Goal: Information Seeking & Learning: Learn about a topic

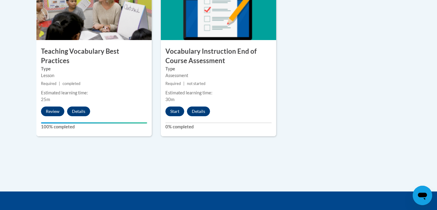
scroll to position [734, 0]
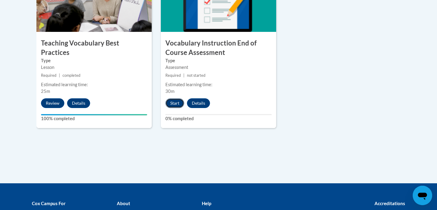
click at [177, 104] on button "Start" at bounding box center [174, 103] width 19 height 10
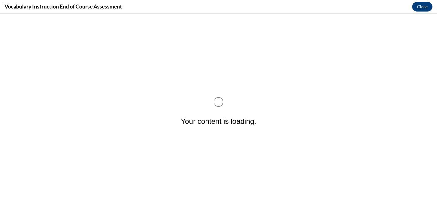
scroll to position [0, 0]
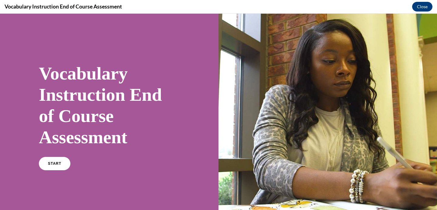
click at [52, 170] on div "START" at bounding box center [109, 166] width 141 height 18
click at [53, 158] on link "START" at bounding box center [54, 163] width 33 height 14
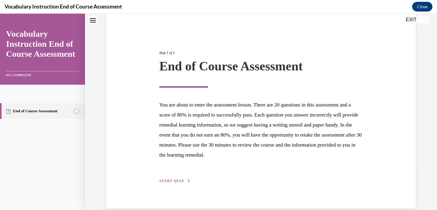
scroll to position [59, 0]
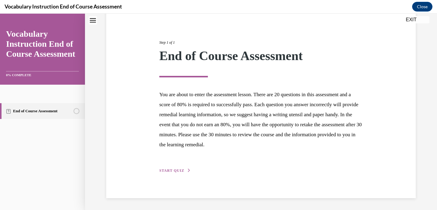
click at [164, 169] on span "START QUIZ" at bounding box center [171, 170] width 25 height 4
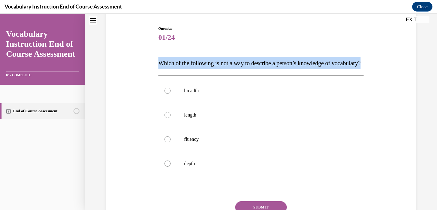
drag, startPoint x: 199, startPoint y: 76, endPoint x: 156, endPoint y: 59, distance: 46.8
click at [156, 59] on div "Question 01/24 Which of the following is not a way to describe a person’s knowl…" at bounding box center [261, 129] width 312 height 243
copy span "Which of the following is not a way to describe a person’s knowledge of vocabul…"
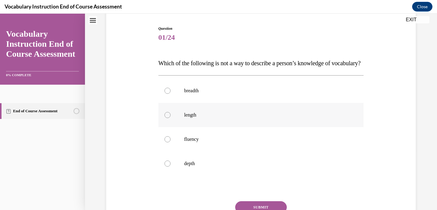
click at [169, 118] on div at bounding box center [167, 115] width 6 height 6
click at [169, 118] on input "length" at bounding box center [167, 115] width 6 height 6
radio input "true"
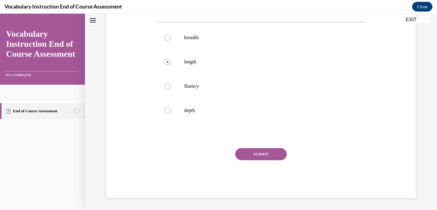
click at [258, 154] on button "SUBMIT" at bounding box center [261, 154] width 52 height 12
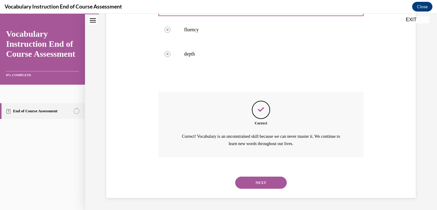
scroll to position [180, 0]
click at [258, 188] on button "NEXT" at bounding box center [261, 182] width 52 height 12
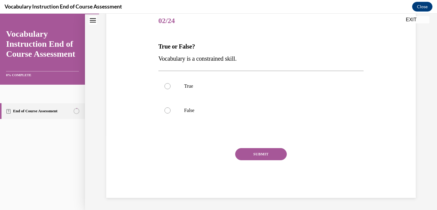
scroll to position [67, 0]
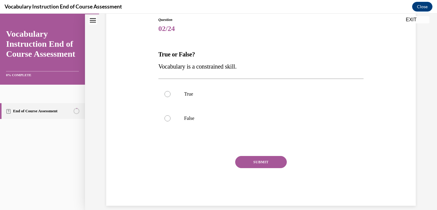
click at [188, 68] on span "Vocabulary is a constrained skill." at bounding box center [197, 66] width 78 height 7
copy p "Vocabulary is a constrained skill."
click at [167, 120] on div at bounding box center [167, 118] width 6 height 6
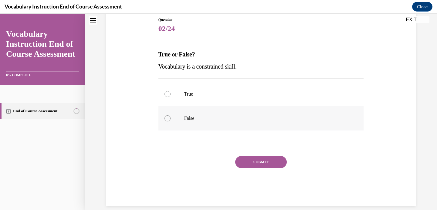
click at [167, 120] on input "False" at bounding box center [167, 118] width 6 height 6
radio input "true"
click at [259, 160] on button "SUBMIT" at bounding box center [261, 162] width 52 height 12
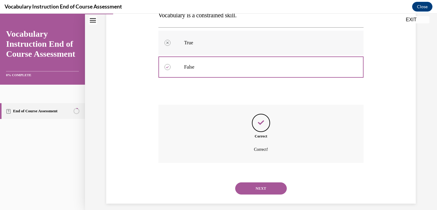
scroll to position [124, 0]
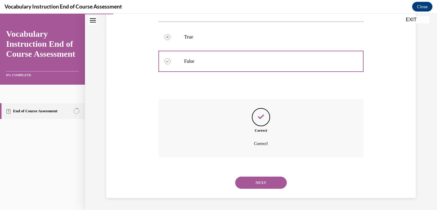
click at [272, 183] on button "NEXT" at bounding box center [261, 182] width 52 height 12
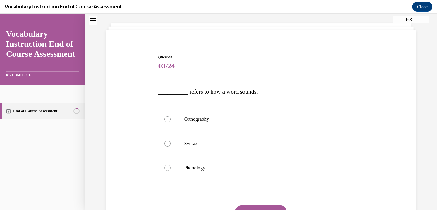
scroll to position [37, 0]
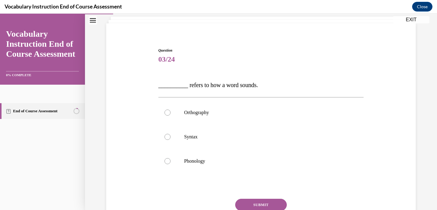
click at [234, 85] on span "__________ refers to how a word sounds." at bounding box center [207, 85] width 99 height 7
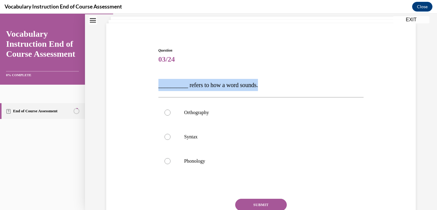
click at [234, 85] on span "__________ refers to how a word sounds." at bounding box center [207, 85] width 99 height 7
copy span "__________ refers to how a word sounds."
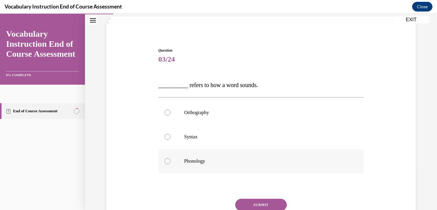
click at [169, 158] on label "Phonology" at bounding box center [260, 161] width 205 height 24
click at [169, 158] on input "Phonology" at bounding box center [167, 161] width 6 height 6
radio input "true"
click at [253, 203] on button "SUBMIT" at bounding box center [261, 205] width 52 height 12
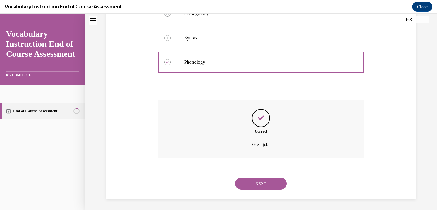
scroll to position [136, 0]
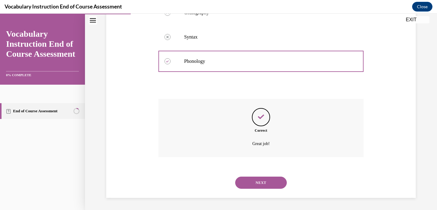
click at [257, 183] on button "NEXT" at bounding box center [261, 182] width 52 height 12
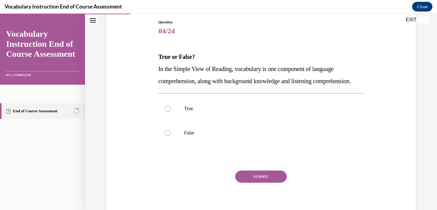
scroll to position [71, 0]
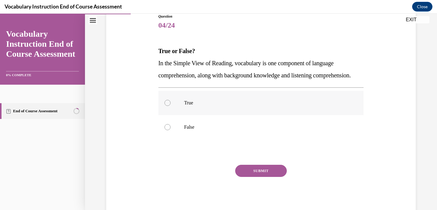
click at [166, 106] on div at bounding box center [167, 103] width 6 height 6
click at [166, 106] on input "True" at bounding box center [167, 103] width 6 height 6
radio input "true"
click at [259, 192] on div "SUBMIT" at bounding box center [260, 180] width 205 height 30
click at [259, 177] on button "SUBMIT" at bounding box center [261, 171] width 52 height 12
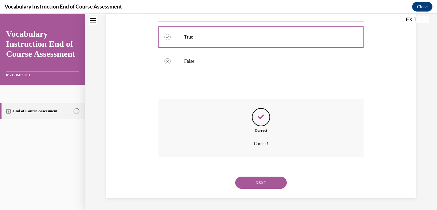
scroll to position [149, 0]
click at [252, 181] on button "NEXT" at bounding box center [261, 182] width 52 height 12
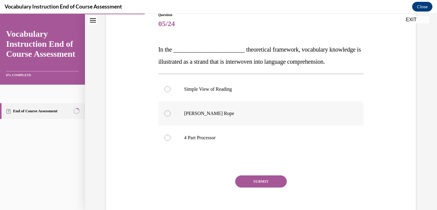
scroll to position [78, 0]
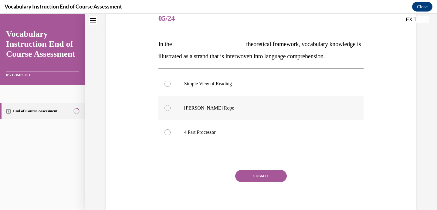
click at [167, 108] on div at bounding box center [167, 108] width 6 height 6
click at [167, 108] on input "Scarborough's Rope" at bounding box center [167, 108] width 6 height 6
radio input "true"
click at [264, 176] on button "SUBMIT" at bounding box center [261, 176] width 52 height 12
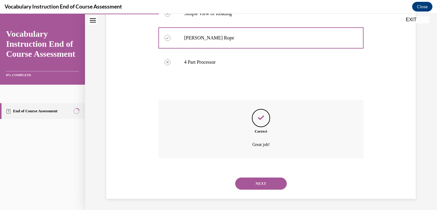
scroll to position [149, 0]
click at [256, 184] on button "NEXT" at bounding box center [261, 182] width 52 height 12
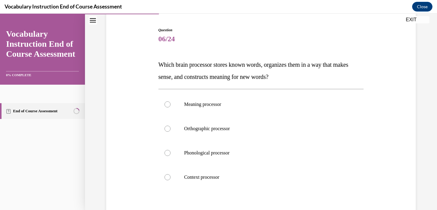
scroll to position [59, 0]
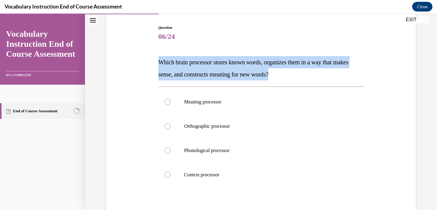
drag, startPoint x: 298, startPoint y: 77, endPoint x: 176, endPoint y: 52, distance: 124.4
click at [176, 52] on div "Question 06/24 Which brain processor stores known words, organizes them in a wa…" at bounding box center [260, 143] width 205 height 237
copy span "Which brain processor stores known words, organizes them in a way that makes se…"
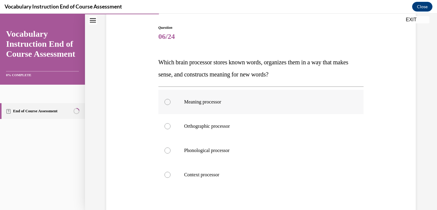
click at [170, 100] on label "Meaning processor" at bounding box center [260, 102] width 205 height 24
click at [170, 100] on input "Meaning processor" at bounding box center [167, 102] width 6 height 6
radio input "true"
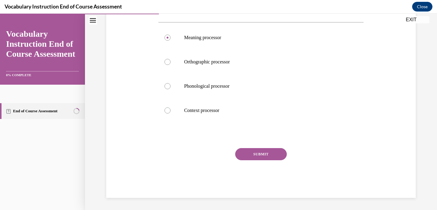
click at [253, 154] on button "SUBMIT" at bounding box center [261, 154] width 52 height 12
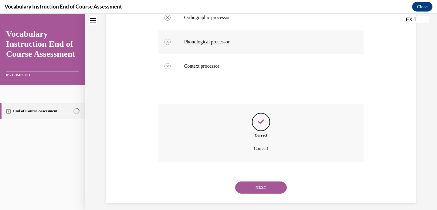
scroll to position [173, 0]
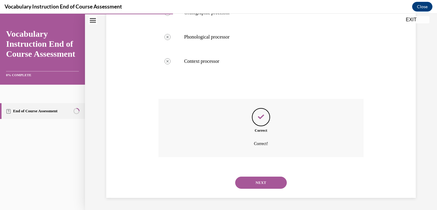
click at [250, 182] on button "NEXT" at bounding box center [261, 182] width 52 height 12
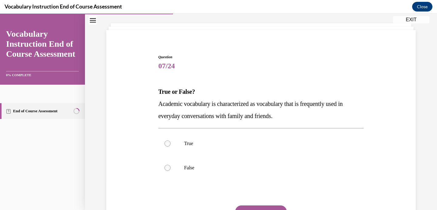
scroll to position [33, 0]
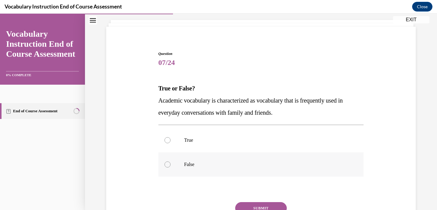
click at [169, 166] on div at bounding box center [167, 164] width 6 height 6
click at [169, 166] on input "False" at bounding box center [167, 164] width 6 height 6
radio input "true"
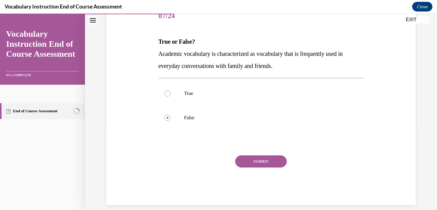
click at [262, 165] on button "SUBMIT" at bounding box center [261, 161] width 52 height 12
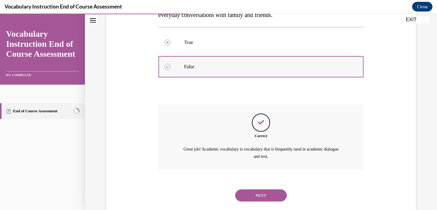
scroll to position [143, 0]
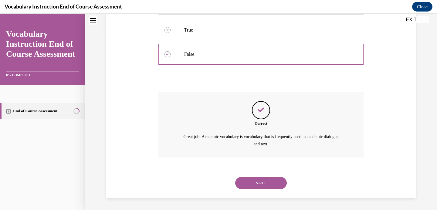
click at [250, 181] on button "NEXT" at bounding box center [261, 183] width 52 height 12
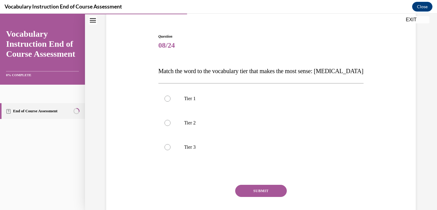
scroll to position [52, 0]
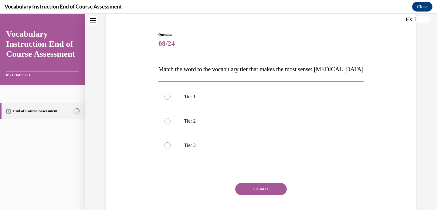
click at [276, 68] on span "Match the word to the vocabulary tier that makes the most sense: anaphylaxis" at bounding box center [260, 69] width 205 height 7
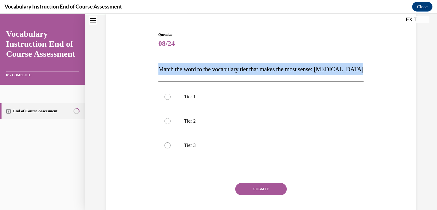
click at [276, 68] on span "Match the word to the vocabulary tier that makes the most sense: anaphylaxis" at bounding box center [260, 69] width 205 height 7
copy span "Match the word to the vocabulary tier that makes the most sense: anaphylaxis"
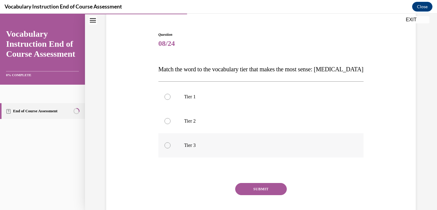
click at [169, 145] on div at bounding box center [167, 145] width 6 height 6
click at [169, 145] on input "Tier 3" at bounding box center [167, 145] width 6 height 6
radio input "true"
click at [266, 186] on button "SUBMIT" at bounding box center [261, 189] width 52 height 12
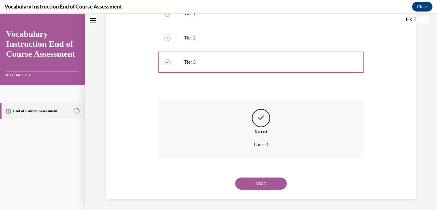
scroll to position [136, 0]
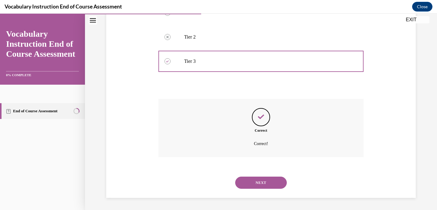
click at [246, 181] on button "NEXT" at bounding box center [261, 182] width 52 height 12
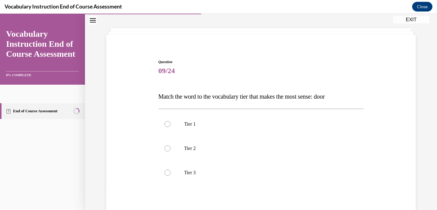
scroll to position [36, 0]
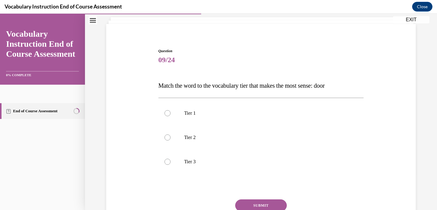
click at [273, 84] on span "Match the word to the vocabulary tier that makes the most sense: door" at bounding box center [241, 85] width 166 height 7
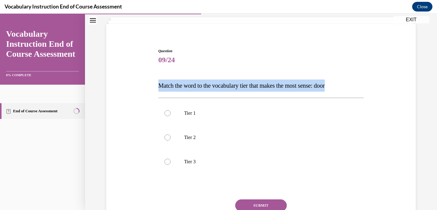
click at [273, 84] on span "Match the word to the vocabulary tier that makes the most sense: door" at bounding box center [241, 85] width 166 height 7
copy span "Match the word to the vocabulary tier that makes the most sense: door"
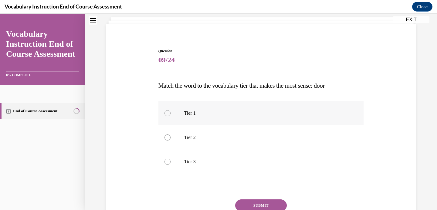
click at [169, 114] on div at bounding box center [167, 113] width 6 height 6
click at [169, 114] on input "Tier 1" at bounding box center [167, 113] width 6 height 6
radio input "true"
click at [259, 202] on button "SUBMIT" at bounding box center [261, 205] width 52 height 12
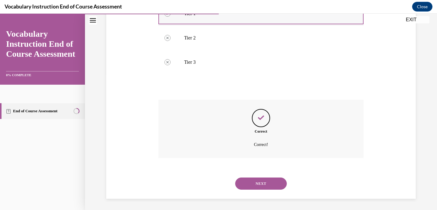
scroll to position [136, 0]
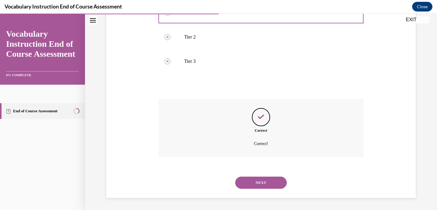
click at [254, 184] on button "NEXT" at bounding box center [261, 182] width 52 height 12
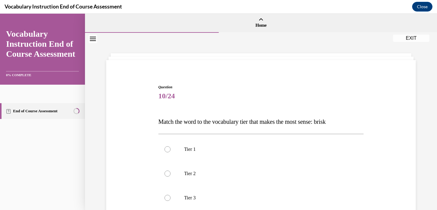
scroll to position [8, 0]
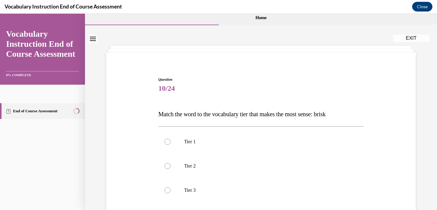
click at [247, 114] on span "Match the word to the vocabulary tier that makes the most sense: brisk" at bounding box center [241, 114] width 167 height 7
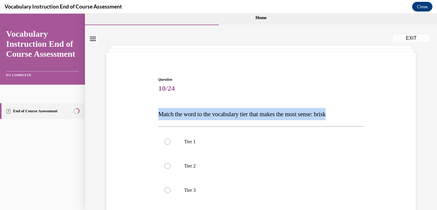
click at [247, 114] on span "Match the word to the vocabulary tier that makes the most sense: brisk" at bounding box center [241, 114] width 167 height 7
copy span "Match the word to the vocabulary tier that makes the most sense: brisk"
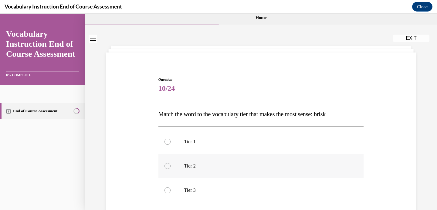
click at [170, 167] on label "Tier 2" at bounding box center [260, 166] width 205 height 24
click at [170, 167] on input "Tier 2" at bounding box center [167, 166] width 6 height 6
radio input "true"
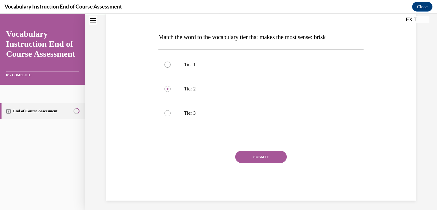
click at [270, 154] on button "SUBMIT" at bounding box center [261, 157] width 52 height 12
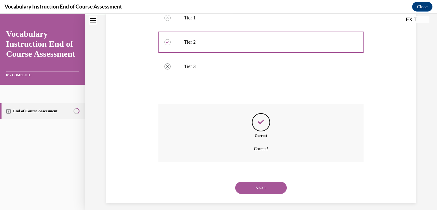
scroll to position [136, 0]
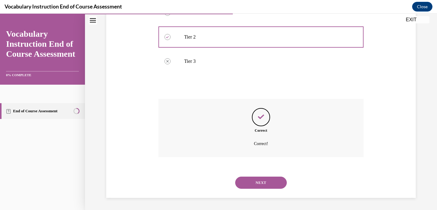
click at [253, 183] on button "NEXT" at bounding box center [261, 182] width 52 height 12
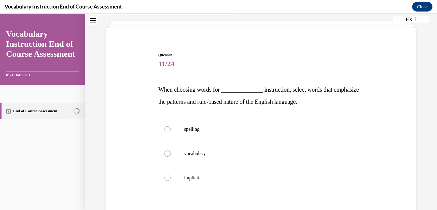
scroll to position [38, 0]
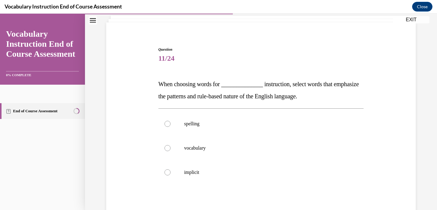
click at [194, 83] on span "When choosing words for ______________ instruction, select words that emphasize…" at bounding box center [258, 90] width 200 height 19
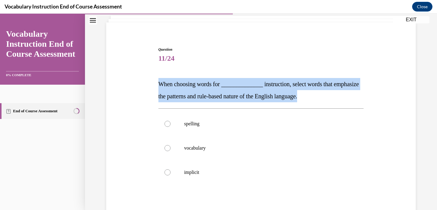
click at [194, 83] on span "When choosing words for ______________ instruction, select words that emphasize…" at bounding box center [258, 90] width 200 height 19
copy span "When choosing words for ______________ instruction, select words that emphasize…"
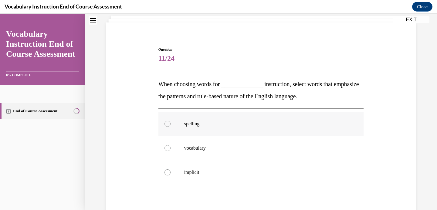
click at [169, 126] on div at bounding box center [167, 124] width 6 height 6
click at [169, 126] on input "spelling" at bounding box center [167, 124] width 6 height 6
radio input "true"
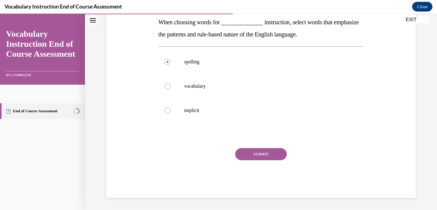
click at [248, 153] on button "SUBMIT" at bounding box center [261, 154] width 52 height 12
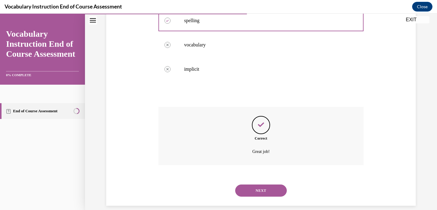
scroll to position [149, 0]
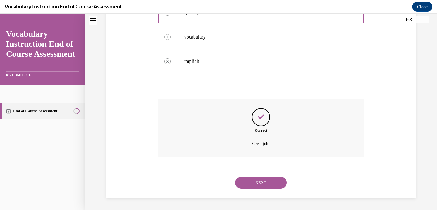
click at [261, 183] on button "NEXT" at bounding box center [261, 182] width 52 height 12
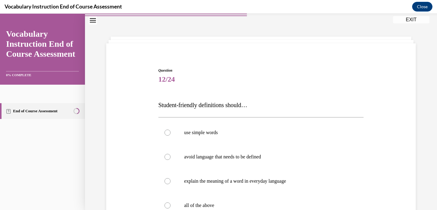
scroll to position [22, 0]
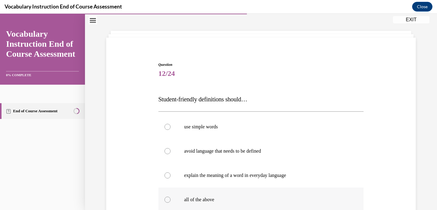
click at [167, 198] on div at bounding box center [167, 199] width 6 height 6
click at [167, 198] on input "all of the above" at bounding box center [167, 199] width 6 height 6
radio input "true"
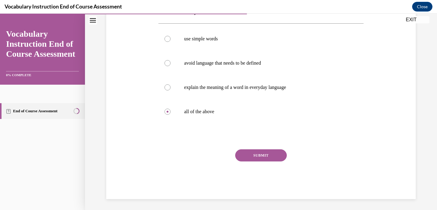
click at [258, 158] on button "SUBMIT" at bounding box center [261, 155] width 52 height 12
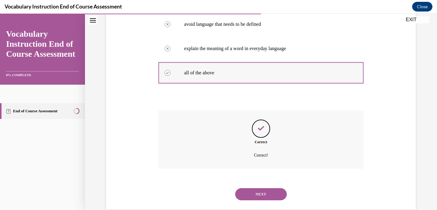
scroll to position [161, 0]
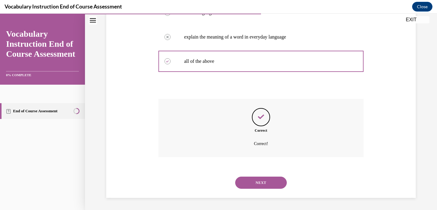
click at [251, 179] on button "NEXT" at bounding box center [261, 182] width 52 height 12
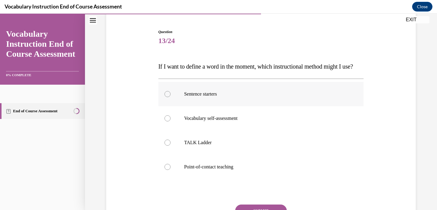
scroll to position [55, 0]
click at [167, 169] on div at bounding box center [167, 166] width 6 height 6
click at [167, 169] on input "Point-of-contact teaching" at bounding box center [167, 166] width 6 height 6
radio input "true"
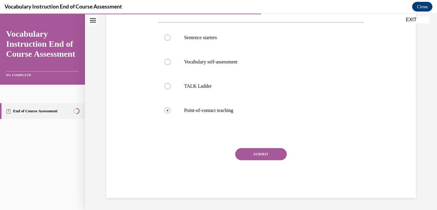
click at [257, 159] on button "SUBMIT" at bounding box center [261, 154] width 52 height 12
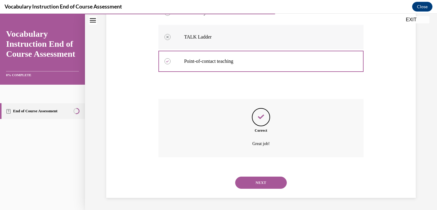
scroll to position [173, 0]
click at [250, 184] on button "NEXT" at bounding box center [261, 182] width 52 height 12
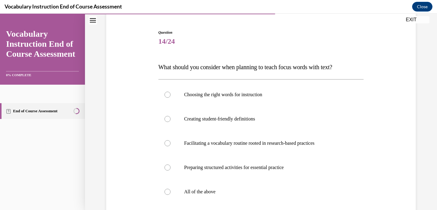
scroll to position [65, 0]
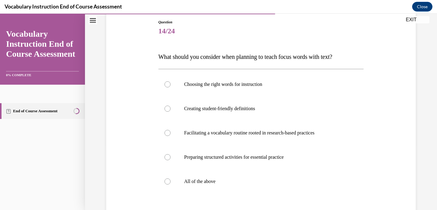
click at [235, 59] on span "What should you consider when planning to teach focus words with text?" at bounding box center [245, 56] width 174 height 7
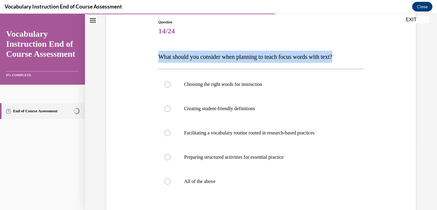
click at [235, 59] on span "What should you consider when planning to teach focus words with text?" at bounding box center [245, 56] width 174 height 7
copy span "What should you consider when planning to teach focus words with text?"
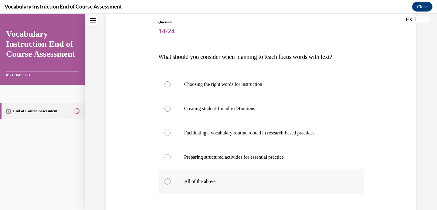
click at [172, 181] on label "All of the above" at bounding box center [260, 181] width 205 height 24
click at [170, 181] on input "All of the above" at bounding box center [167, 181] width 6 height 6
radio input "true"
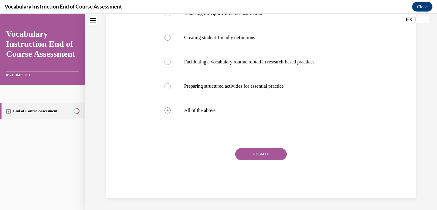
click at [251, 152] on button "SUBMIT" at bounding box center [261, 154] width 52 height 12
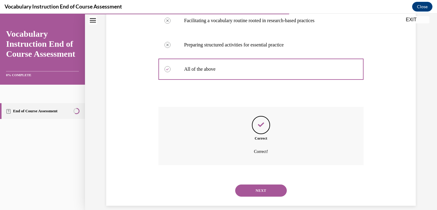
scroll to position [185, 0]
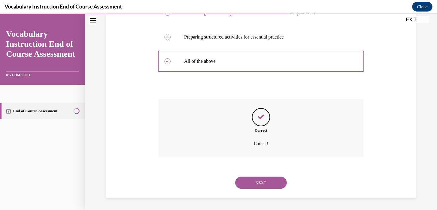
click at [252, 179] on button "NEXT" at bounding box center [261, 182] width 52 height 12
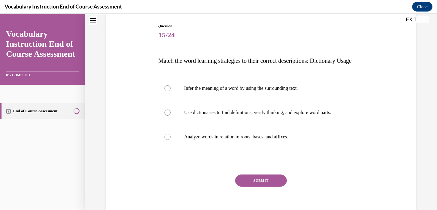
scroll to position [62, 0]
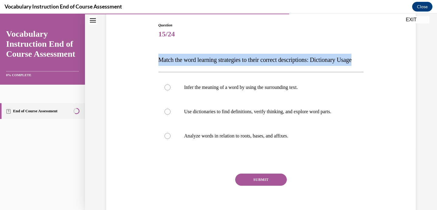
drag, startPoint x: 181, startPoint y: 74, endPoint x: 158, endPoint y: 62, distance: 26.1
click at [158, 62] on p "Match the word learning strategies to their correct descriptions: Dictionary Us…" at bounding box center [260, 60] width 205 height 12
copy span "Match the word learning strategies to their correct descriptions: Dictionary Us…"
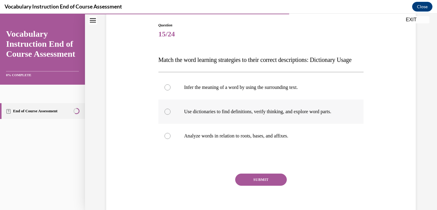
click at [167, 115] on div at bounding box center [167, 112] width 6 height 6
click at [167, 115] on input "Use dictionaries to find definitions, verify thinking, and explore word parts." at bounding box center [167, 112] width 6 height 6
radio input "true"
click at [250, 186] on button "SUBMIT" at bounding box center [261, 179] width 52 height 12
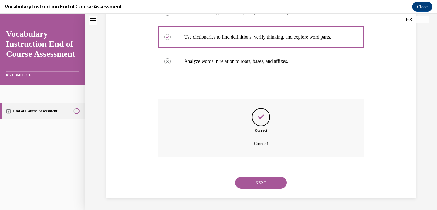
scroll to position [149, 0]
click at [250, 179] on button "NEXT" at bounding box center [261, 182] width 52 height 12
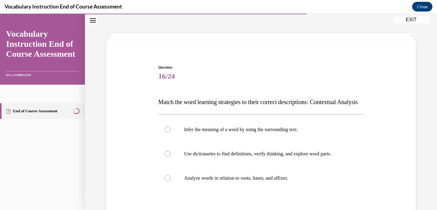
scroll to position [22, 0]
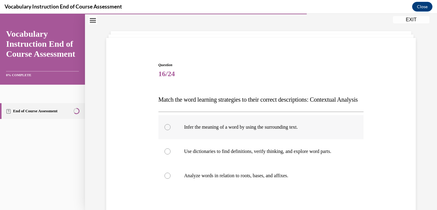
click at [168, 130] on div at bounding box center [167, 127] width 6 height 6
click at [168, 130] on input "Infer the meaning of a word by using the surrounding text." at bounding box center [167, 127] width 6 height 6
radio input "true"
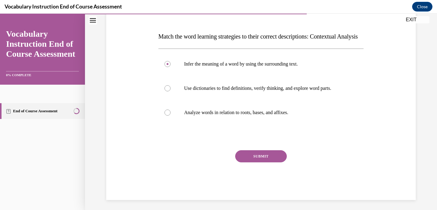
click at [259, 162] on button "SUBMIT" at bounding box center [261, 156] width 52 height 12
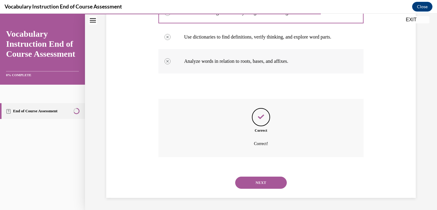
scroll to position [149, 0]
click at [247, 184] on button "NEXT" at bounding box center [261, 182] width 52 height 12
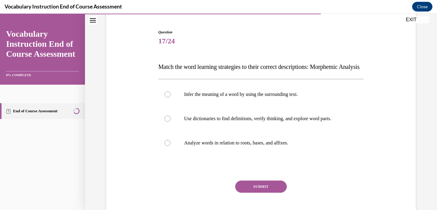
scroll to position [66, 0]
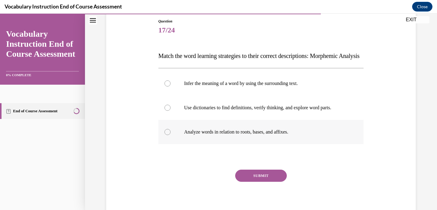
click at [168, 135] on div at bounding box center [167, 132] width 6 height 6
click at [168, 135] on input "Analyze words in relation to roots, bases, and affixes." at bounding box center [167, 132] width 6 height 6
radio input "true"
click at [253, 182] on button "SUBMIT" at bounding box center [261, 175] width 52 height 12
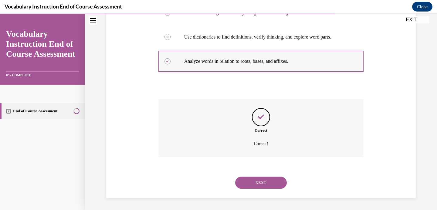
scroll to position [149, 0]
click at [245, 183] on button "NEXT" at bounding box center [261, 182] width 52 height 12
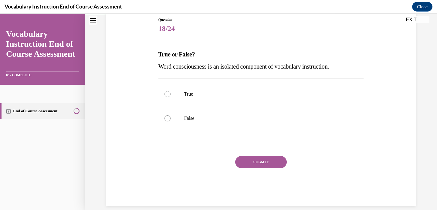
click at [222, 66] on span "Word consciousness is an isolated component of vocabulary instruction." at bounding box center [243, 66] width 171 height 7
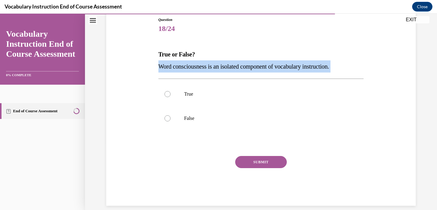
click at [222, 66] on span "Word consciousness is an isolated component of vocabulary instruction." at bounding box center [243, 66] width 171 height 7
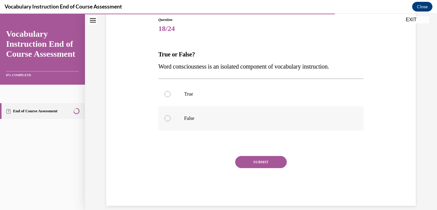
click at [169, 119] on div at bounding box center [167, 118] width 6 height 6
click at [169, 119] on input "False" at bounding box center [167, 118] width 6 height 6
radio input "true"
click at [251, 162] on button "SUBMIT" at bounding box center [261, 162] width 52 height 12
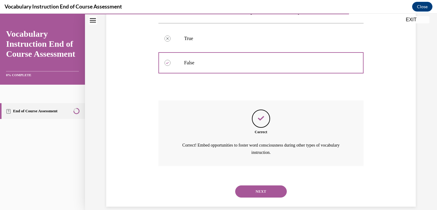
scroll to position [131, 0]
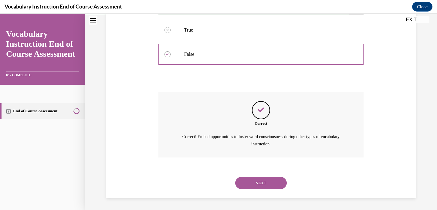
click at [257, 174] on div "NEXT" at bounding box center [260, 183] width 205 height 24
click at [253, 180] on button "NEXT" at bounding box center [261, 183] width 52 height 12
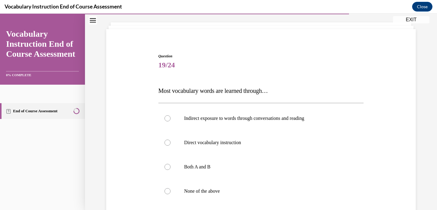
scroll to position [47, 0]
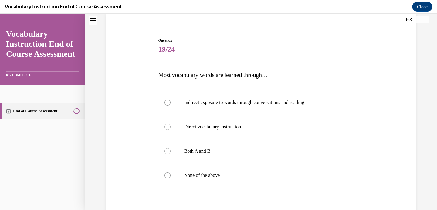
click at [184, 75] on span "Most vocabulary words are learned through…" at bounding box center [212, 75] width 109 height 7
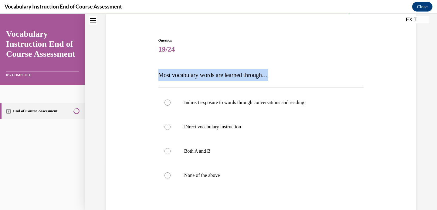
click at [184, 75] on span "Most vocabulary words are learned through…" at bounding box center [212, 75] width 109 height 7
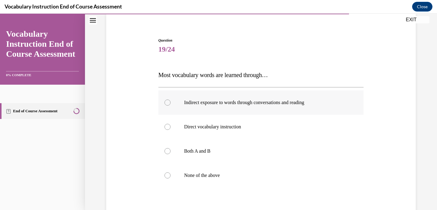
click at [166, 100] on div at bounding box center [167, 102] width 6 height 6
click at [166, 100] on input "Indirect exposure to words through conversations and reading" at bounding box center [167, 102] width 6 height 6
radio input "true"
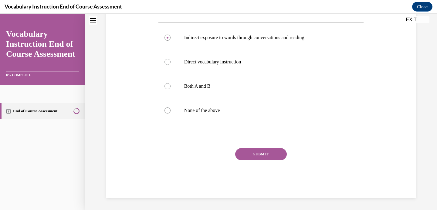
click at [251, 157] on button "SUBMIT" at bounding box center [261, 154] width 52 height 12
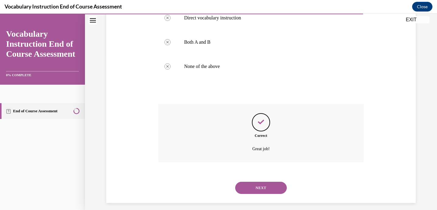
scroll to position [161, 0]
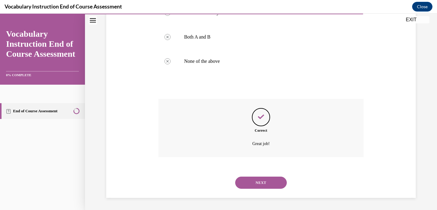
click at [256, 181] on button "NEXT" at bounding box center [261, 182] width 52 height 12
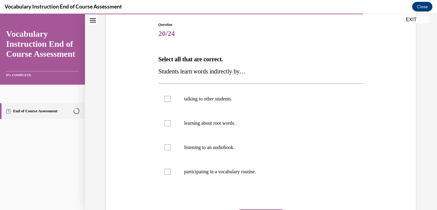
scroll to position [63, 0]
click at [184, 74] on span "Students learn words indirectly by…" at bounding box center [201, 70] width 87 height 7
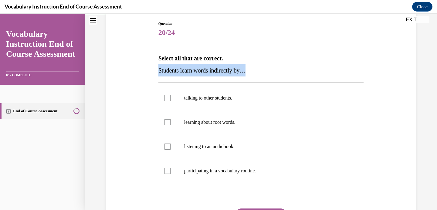
click at [184, 74] on span "Students learn words indirectly by…" at bounding box center [201, 70] width 87 height 7
click at [166, 147] on div at bounding box center [167, 146] width 6 height 6
click at [166, 147] on input "listening to an audiobook." at bounding box center [167, 146] width 6 height 6
checkbox input "true"
click at [168, 97] on div at bounding box center [167, 98] width 6 height 6
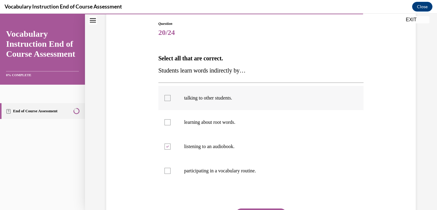
click at [168, 97] on input "talking to other students." at bounding box center [167, 98] width 6 height 6
checkbox input "true"
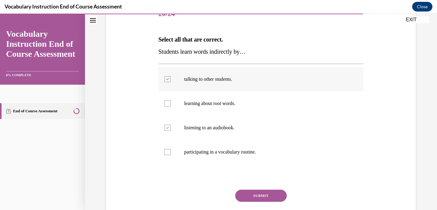
scroll to position [124, 0]
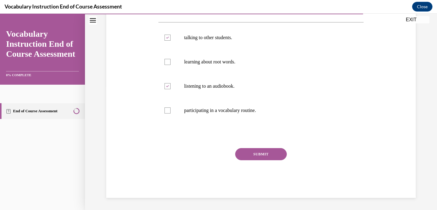
click at [248, 155] on button "SUBMIT" at bounding box center [261, 154] width 52 height 12
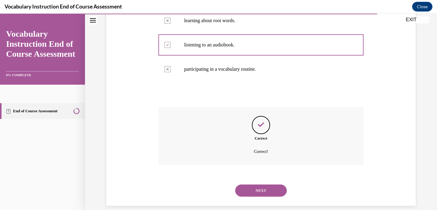
scroll to position [173, 0]
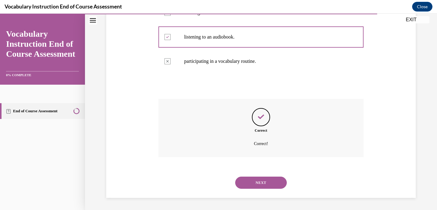
click at [263, 185] on button "NEXT" at bounding box center [261, 182] width 52 height 12
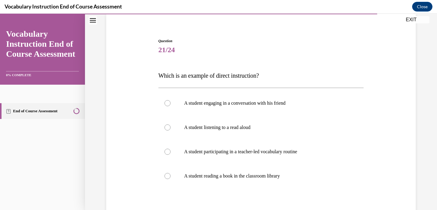
scroll to position [48, 0]
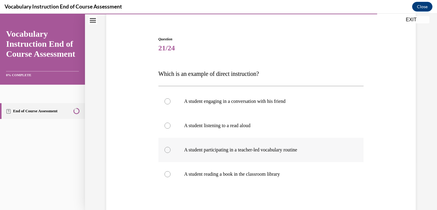
click at [166, 149] on div at bounding box center [167, 150] width 6 height 6
click at [166, 149] on input "A student participating in a teacher-led vocabulary routine" at bounding box center [167, 150] width 6 height 6
radio input "true"
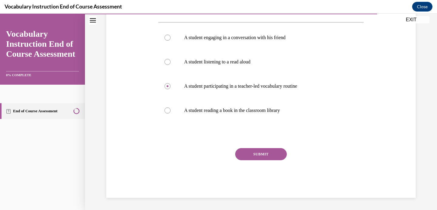
click at [261, 154] on button "SUBMIT" at bounding box center [261, 154] width 52 height 12
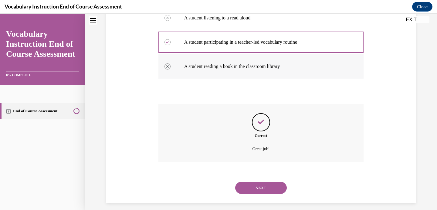
scroll to position [161, 0]
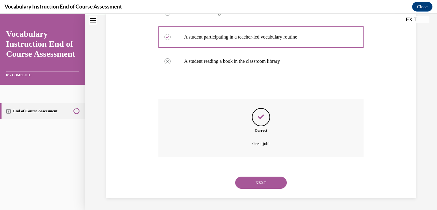
click at [268, 183] on button "NEXT" at bounding box center [261, 182] width 52 height 12
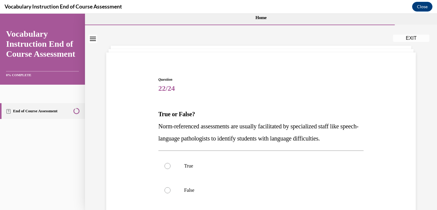
scroll to position [10, 0]
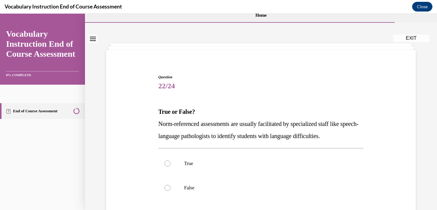
click at [249, 130] on p "Norm-referenced assessments are usually facilitated by specialized staff like s…" at bounding box center [260, 130] width 205 height 24
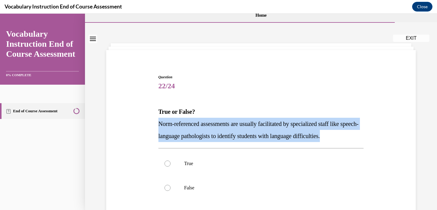
drag, startPoint x: 356, startPoint y: 135, endPoint x: 159, endPoint y: 125, distance: 197.0
click at [159, 125] on p "Norm-referenced assessments are usually facilitated by specialized staff like s…" at bounding box center [260, 130] width 205 height 24
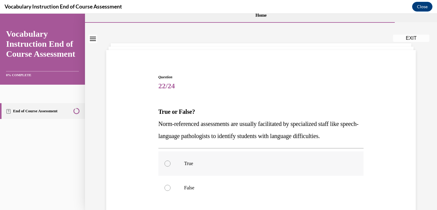
click at [164, 167] on label "True" at bounding box center [260, 163] width 205 height 24
click at [164, 166] on input "True" at bounding box center [167, 163] width 6 height 6
radio input "true"
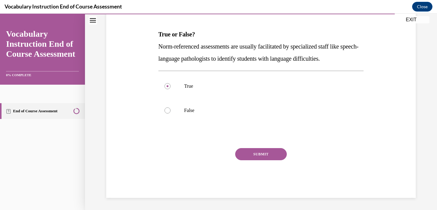
click at [260, 153] on button "SUBMIT" at bounding box center [261, 154] width 52 height 12
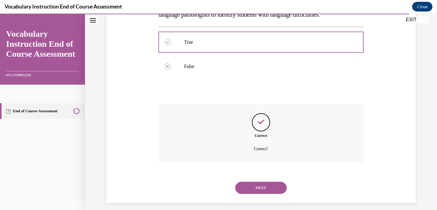
scroll to position [136, 0]
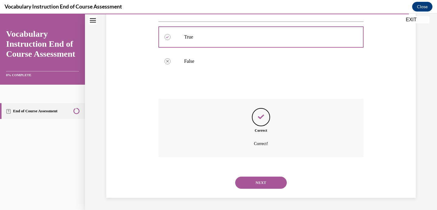
click at [253, 179] on button "NEXT" at bounding box center [261, 182] width 52 height 12
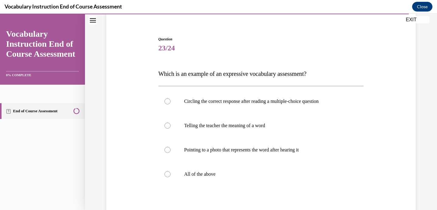
scroll to position [61, 0]
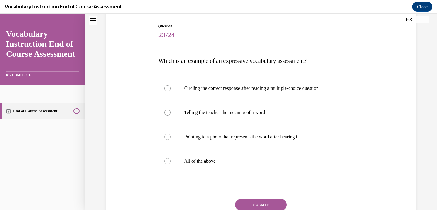
click at [261, 61] on span "Which is an example of an expressive vocabulary assessment?" at bounding box center [232, 60] width 148 height 7
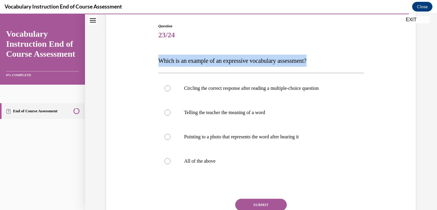
click at [261, 61] on span "Which is an example of an expressive vocabulary assessment?" at bounding box center [232, 60] width 148 height 7
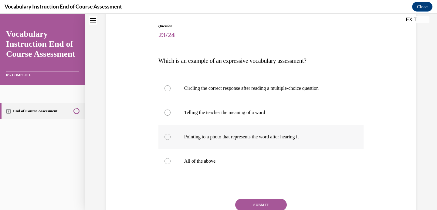
click at [166, 138] on div at bounding box center [167, 137] width 6 height 6
click at [166, 138] on input "Pointing to a photo that represents the word after hearing it" at bounding box center [167, 137] width 6 height 6
radio input "true"
click at [258, 203] on button "SUBMIT" at bounding box center [261, 205] width 52 height 12
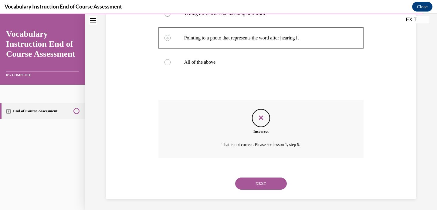
scroll to position [161, 0]
click at [251, 182] on button "NEXT" at bounding box center [261, 182] width 52 height 12
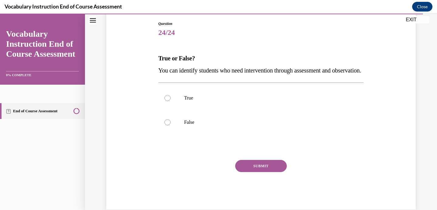
scroll to position [65, 0]
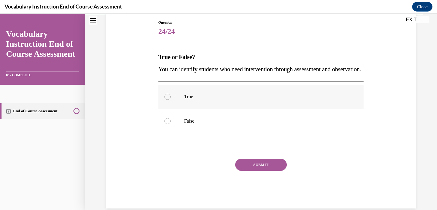
click at [168, 100] on div at bounding box center [167, 97] width 6 height 6
click at [168, 100] on input "True" at bounding box center [167, 97] width 6 height 6
radio input "true"
click at [244, 171] on button "SUBMIT" at bounding box center [261, 165] width 52 height 12
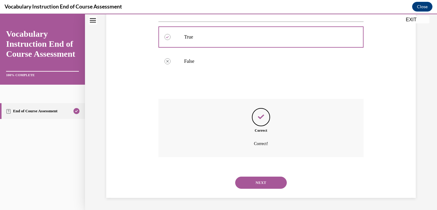
scroll to position [136, 0]
click at [262, 183] on button "NEXT" at bounding box center [261, 182] width 52 height 12
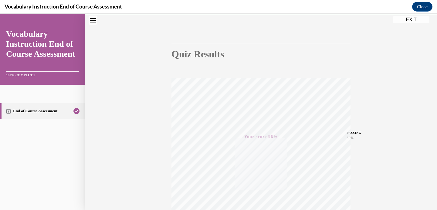
scroll to position [115, 0]
click at [406, 20] on button "EXIT" at bounding box center [411, 19] width 36 height 7
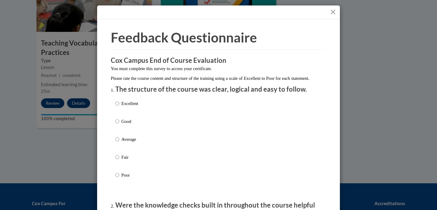
scroll to position [3, 0]
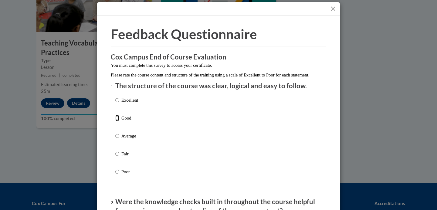
click at [117, 121] on input "Good" at bounding box center [117, 118] width 4 height 7
radio input "true"
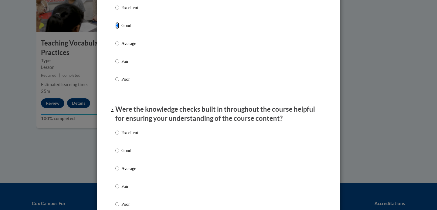
scroll to position [118, 0]
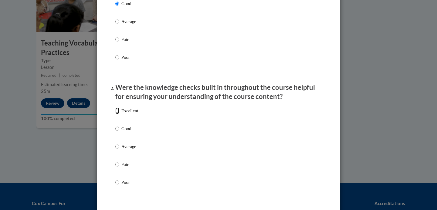
click at [119, 114] on input "Excellent" at bounding box center [117, 110] width 4 height 7
radio input "true"
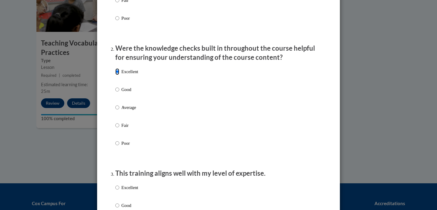
scroll to position [238, 0]
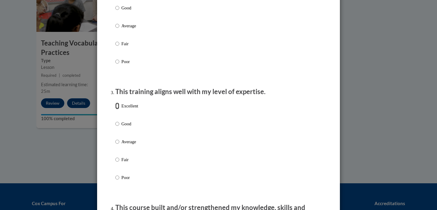
click at [118, 109] on input "Excellent" at bounding box center [117, 105] width 4 height 7
radio input "true"
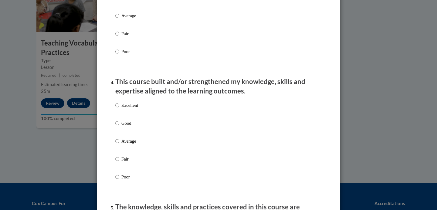
scroll to position [378, 0]
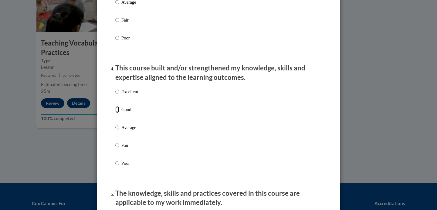
click at [118, 113] on input "Good" at bounding box center [117, 109] width 4 height 7
radio input "true"
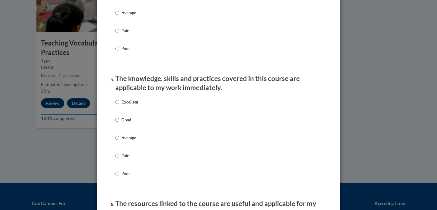
scroll to position [493, 0]
click at [116, 104] on input "Excellent" at bounding box center [117, 101] width 4 height 7
radio input "true"
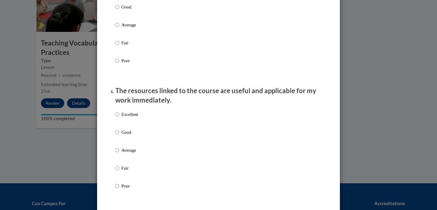
scroll to position [615, 0]
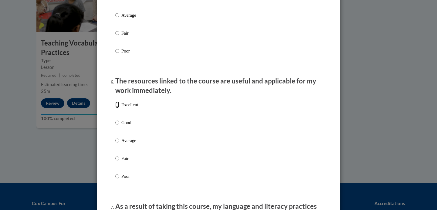
click at [118, 108] on input "Excellent" at bounding box center [117, 104] width 4 height 7
radio input "true"
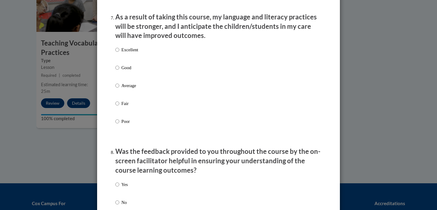
scroll to position [819, 0]
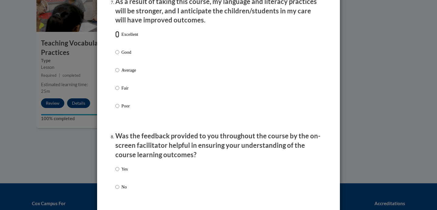
click at [116, 38] on input "Excellent" at bounding box center [117, 34] width 4 height 7
radio input "true"
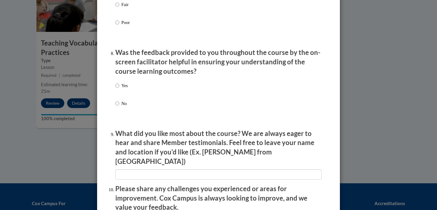
scroll to position [910, 0]
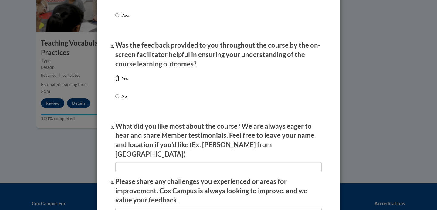
click at [117, 82] on input "Yes" at bounding box center [117, 78] width 4 height 7
radio input "true"
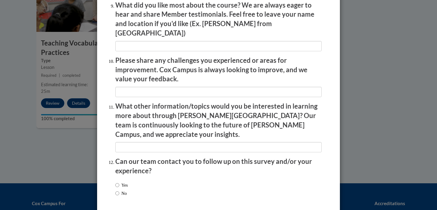
scroll to position [1051, 0]
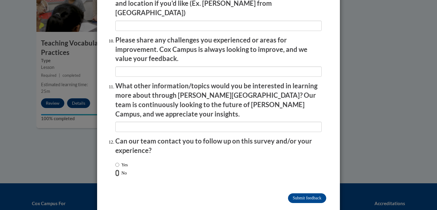
click at [117, 169] on input "No" at bounding box center [117, 172] width 4 height 7
radio input "true"
click at [307, 193] on input "Submit feedback" at bounding box center [307, 198] width 38 height 10
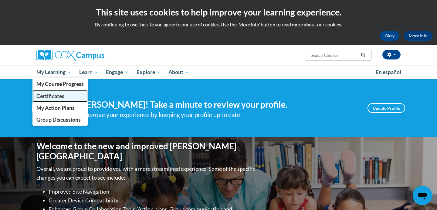
click at [52, 96] on span "Certificates" at bounding box center [50, 96] width 28 height 6
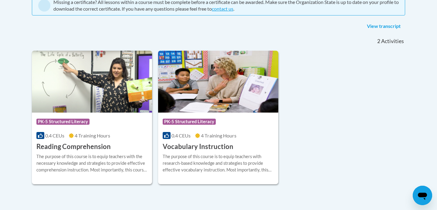
scroll to position [139, 0]
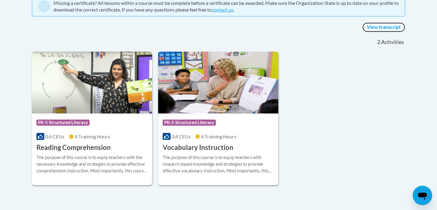
click at [382, 26] on link "View transcript" at bounding box center [383, 27] width 43 height 10
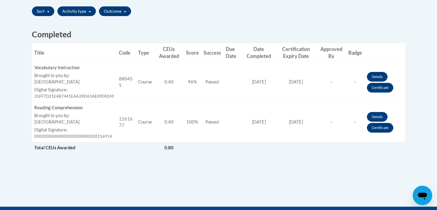
scroll to position [215, 0]
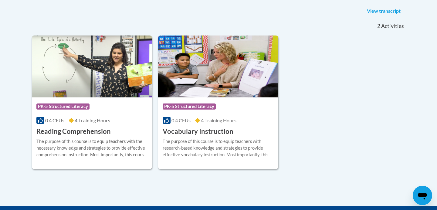
scroll to position [156, 0]
